Goal: Find specific page/section: Find specific page/section

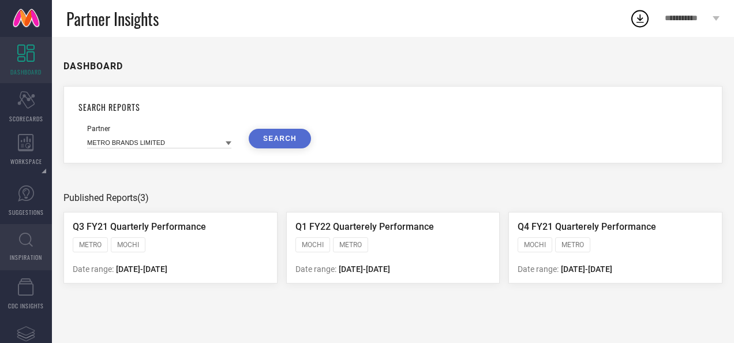
click at [26, 244] on icon at bounding box center [26, 240] width 14 height 14
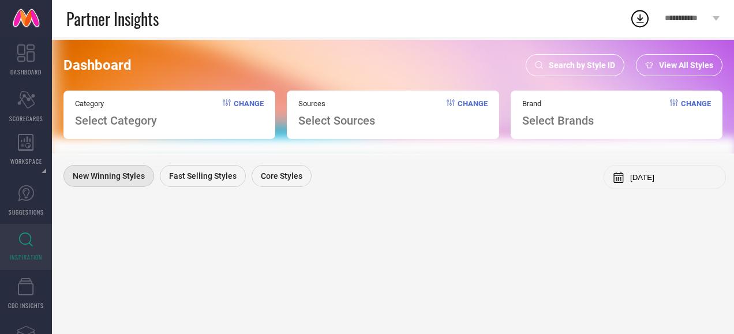
click at [546, 63] on div "Search by Style ID" at bounding box center [575, 65] width 99 height 22
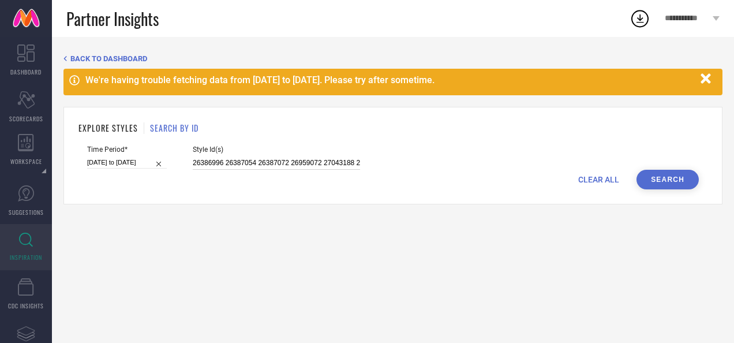
click at [262, 162] on input "26386996 26387054 26387072 26959072 27043188 27043204" at bounding box center [276, 162] width 167 height 13
paste input "10300869 16961920 13601688 11296054 12193142 13601432 13127084 12193854 1219344…"
type input "10300869 16961920 13601688 11296054 12193142 13601432 13127084 12193854 1219344…"
click at [647, 183] on button "Search" at bounding box center [668, 180] width 62 height 20
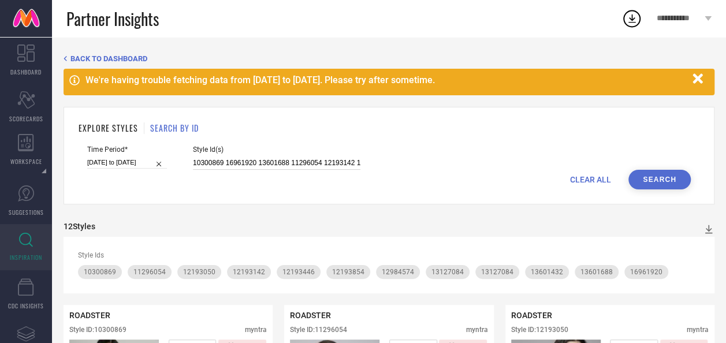
click at [270, 161] on input "10300869 16961920 13601688 11296054 12193142 13601432 13127084 12193854 1219344…" at bounding box center [276, 162] width 167 height 13
paste input "968510 13321476 16941126 13321684 10968582 13321440 12875724 12724336 13611542 …"
click at [650, 181] on button "Search" at bounding box center [659, 180] width 62 height 20
click at [255, 160] on input "10968510 13321476 16941126 13321684 10968582 13321440 12875724 12724336 1361154…" at bounding box center [276, 162] width 167 height 13
paste input "26959440 26959444 26959462 26959568 13611572 27043060 2355195"
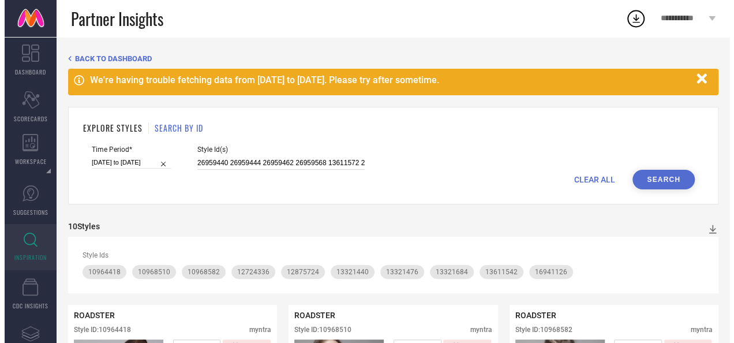
scroll to position [0, 55]
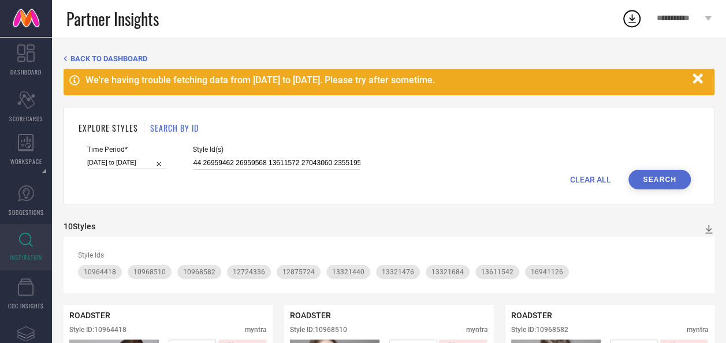
type input "26959440 26959444 26959462 26959568 13611572 27043060 2355195"
click at [654, 184] on button "Search" at bounding box center [659, 180] width 62 height 20
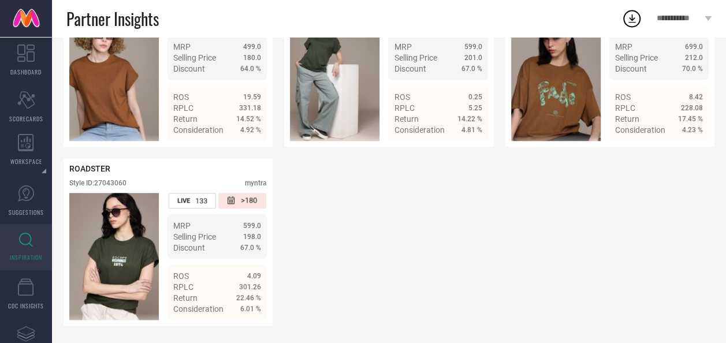
scroll to position [513, 0]
click at [436, 291] on div "ROADSTER Style ID: 13611572 myntra LIVE 175 >180 MRP 689.0 Selling Price 248.0 …" at bounding box center [389, 62] width 651 height 525
